Goal: Task Accomplishment & Management: Manage account settings

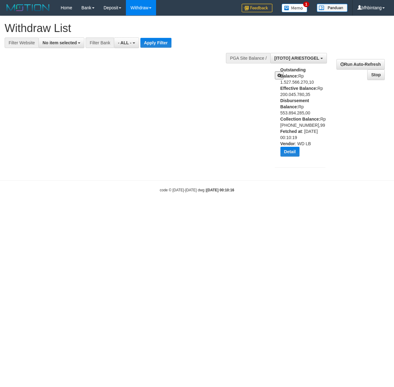
select select
click at [160, 138] on div "**********" at bounding box center [197, 95] width 394 height 158
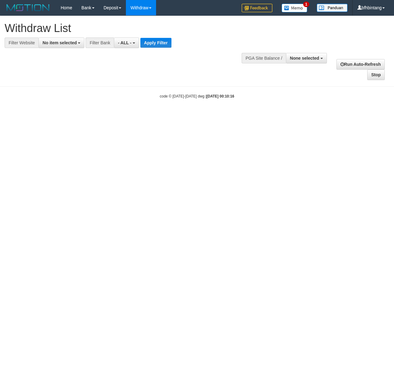
select select
click at [311, 53] on button "None selected" at bounding box center [306, 58] width 41 height 10
click at [308, 61] on button "None selected" at bounding box center [306, 58] width 41 height 10
click at [303, 60] on span "None selected" at bounding box center [304, 58] width 29 height 5
click at [295, 90] on label "[ITOTO] ARIESTOGEL" at bounding box center [295, 89] width 62 height 8
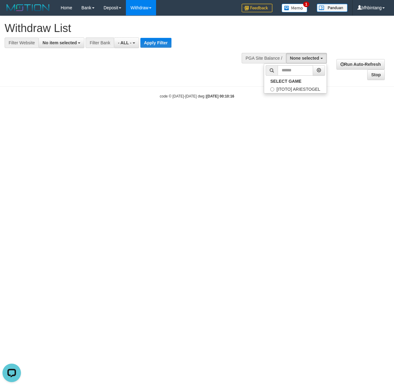
click at [260, 114] on html "Toggle navigation Home Bank Account List Load By Website Group [ITOTO] ARIESTOG…" at bounding box center [197, 57] width 394 height 114
select select
click at [309, 52] on div at bounding box center [300, 57] width 50 height 18
click at [309, 61] on span "None selected" at bounding box center [304, 58] width 29 height 5
click at [286, 86] on label "[ITOTO] ARIESTOGEL" at bounding box center [295, 89] width 62 height 8
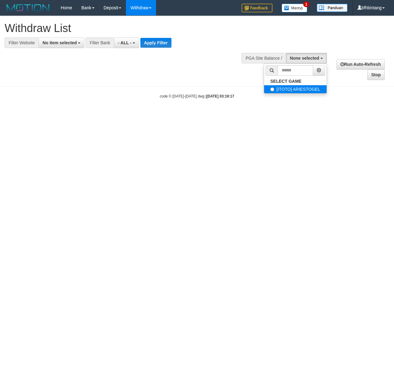
select select "***"
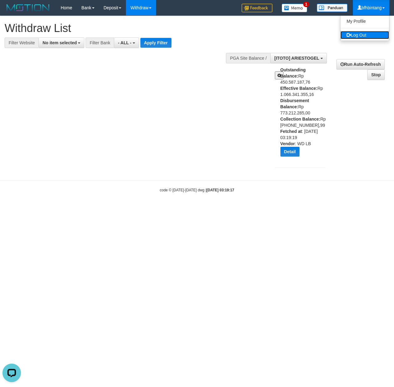
click at [363, 33] on link "Log Out" at bounding box center [364, 35] width 49 height 8
